Goal: Transaction & Acquisition: Purchase product/service

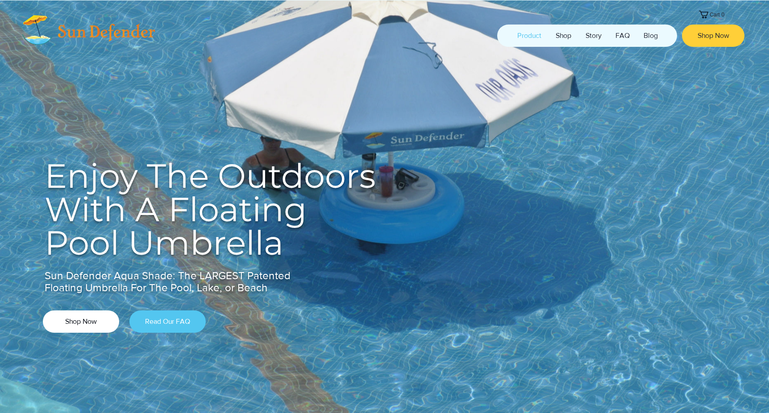
click at [84, 321] on span "Shop Now" at bounding box center [81, 322] width 32 height 10
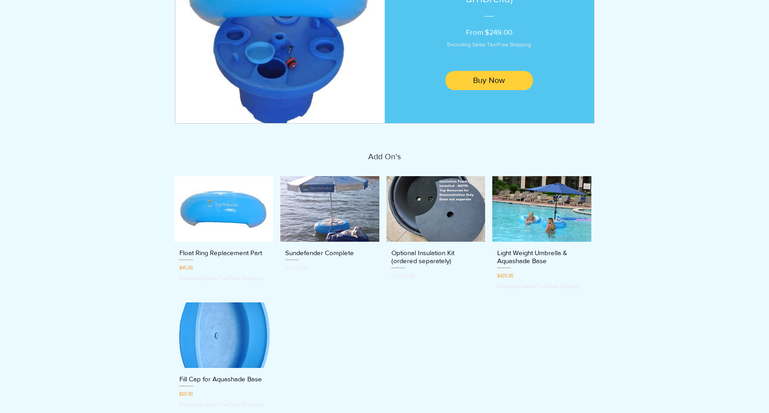
scroll to position [200, 0]
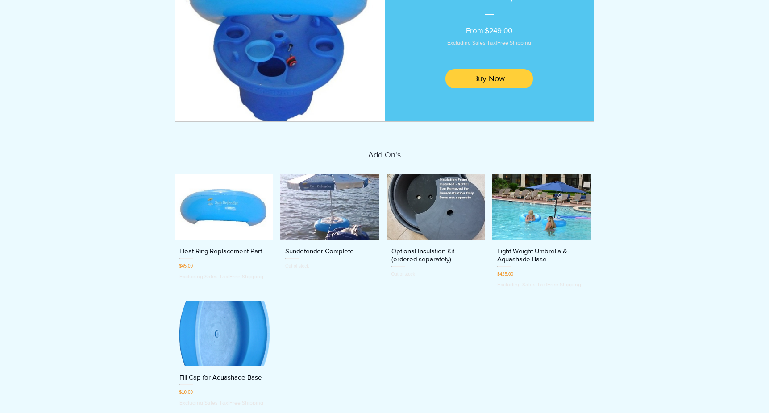
click at [538, 210] on img "Light Weight Umbrella & Aquashade Base gallery" at bounding box center [541, 208] width 99 height 66
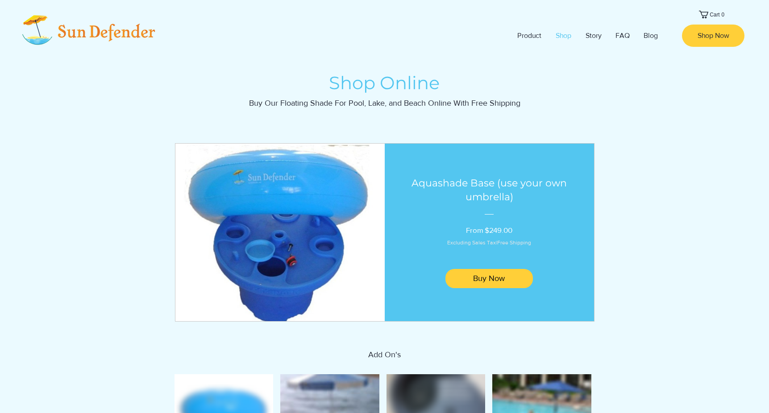
scroll to position [229, 0]
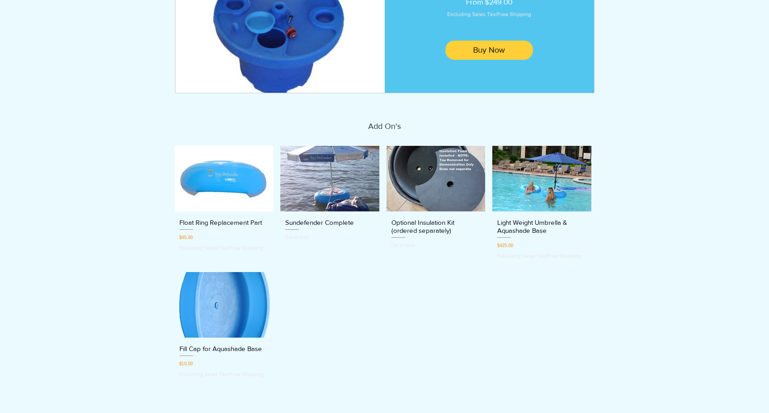
click at [316, 202] on img "Sundefender Complete gallery" at bounding box center [329, 179] width 99 height 66
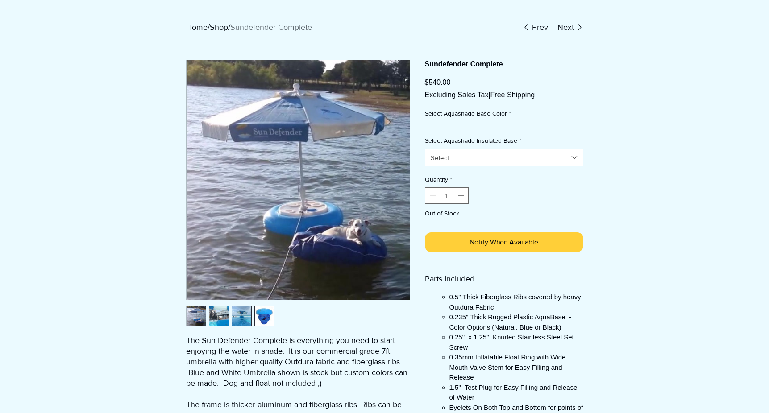
scroll to position [59, 0]
click at [220, 316] on img "2 / 4" at bounding box center [218, 316] width 19 height 19
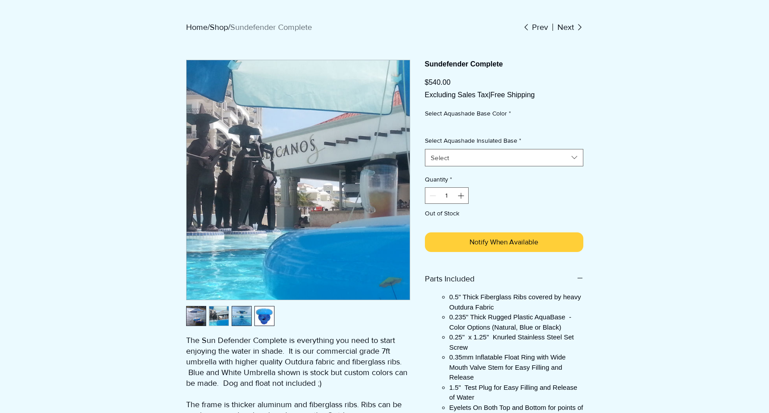
click at [236, 317] on img "3 / 4" at bounding box center [241, 316] width 19 height 19
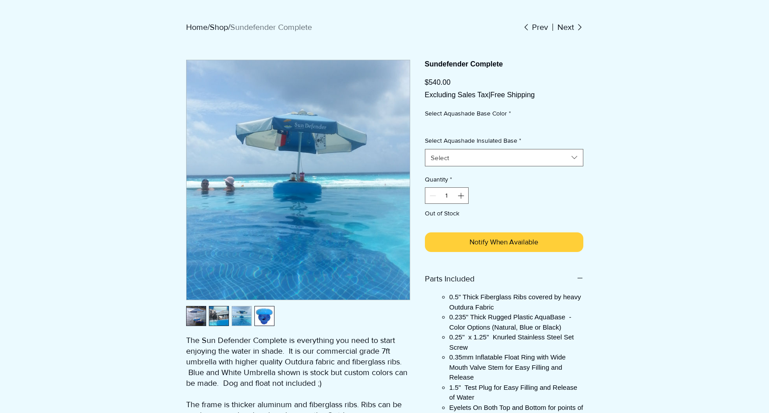
click at [260, 318] on img "4 / 4" at bounding box center [264, 316] width 19 height 19
